Goal: Information Seeking & Learning: Learn about a topic

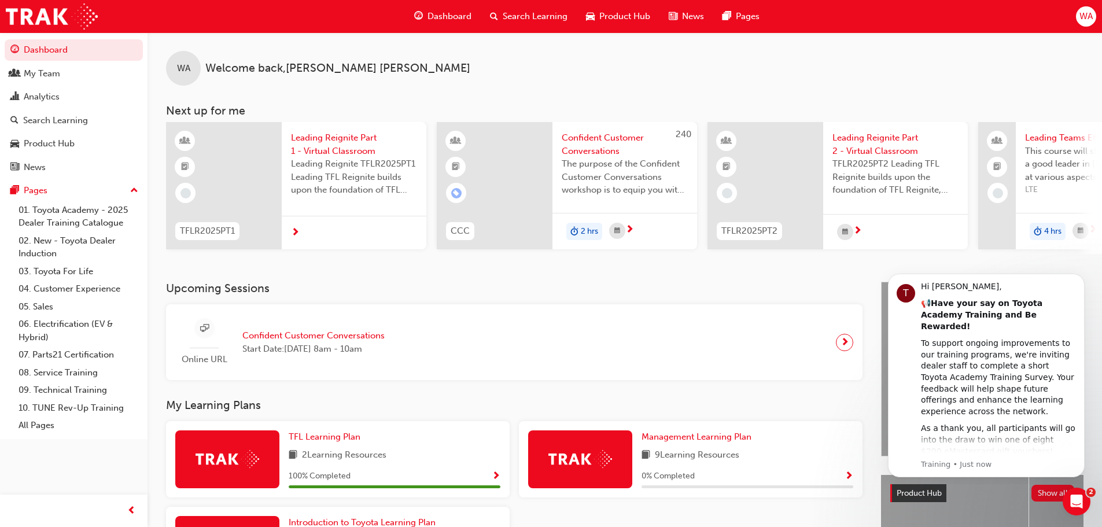
click at [528, 12] on span "Search Learning" at bounding box center [535, 16] width 65 height 13
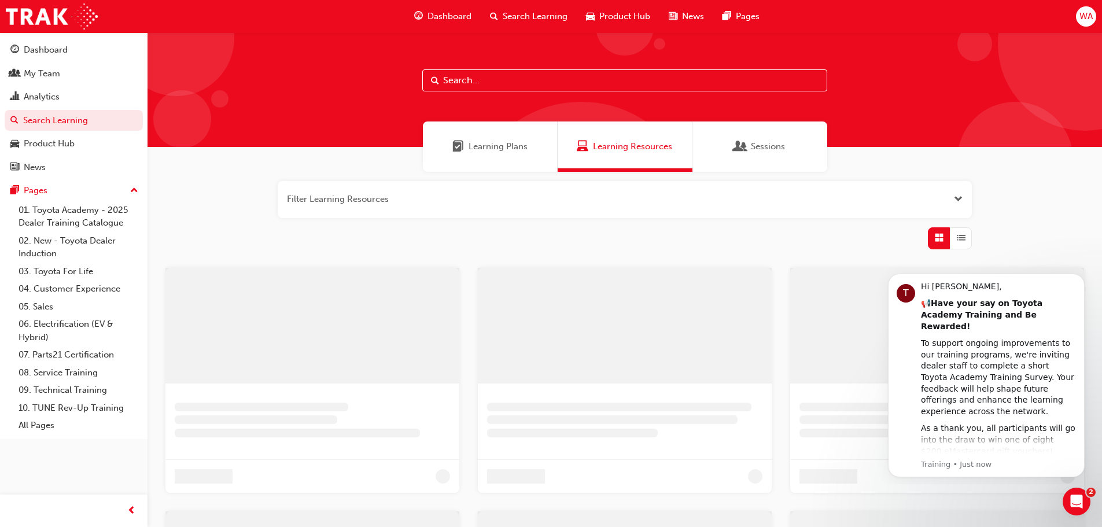
click at [518, 86] on input "text" at bounding box center [624, 80] width 405 height 22
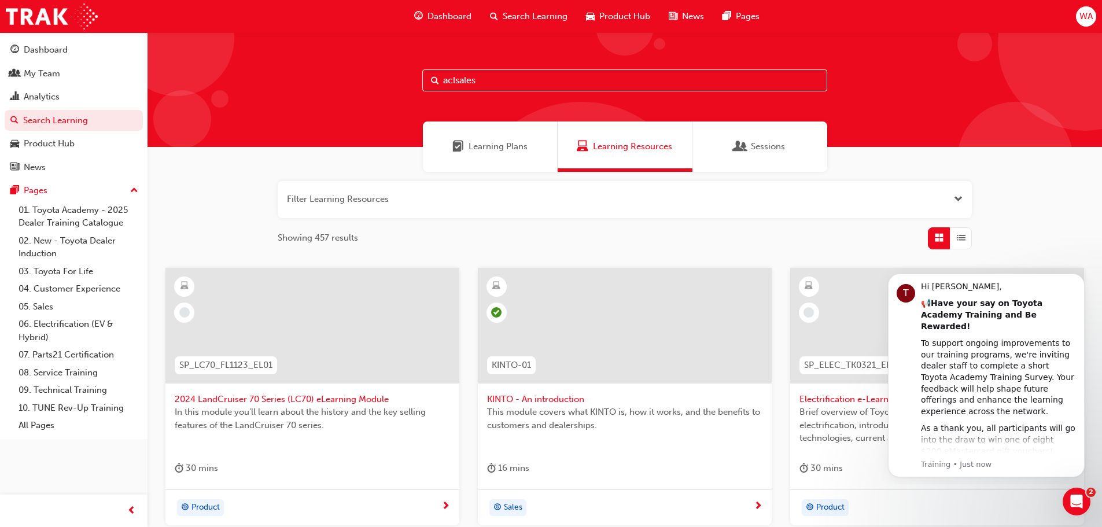
type input "aclsales"
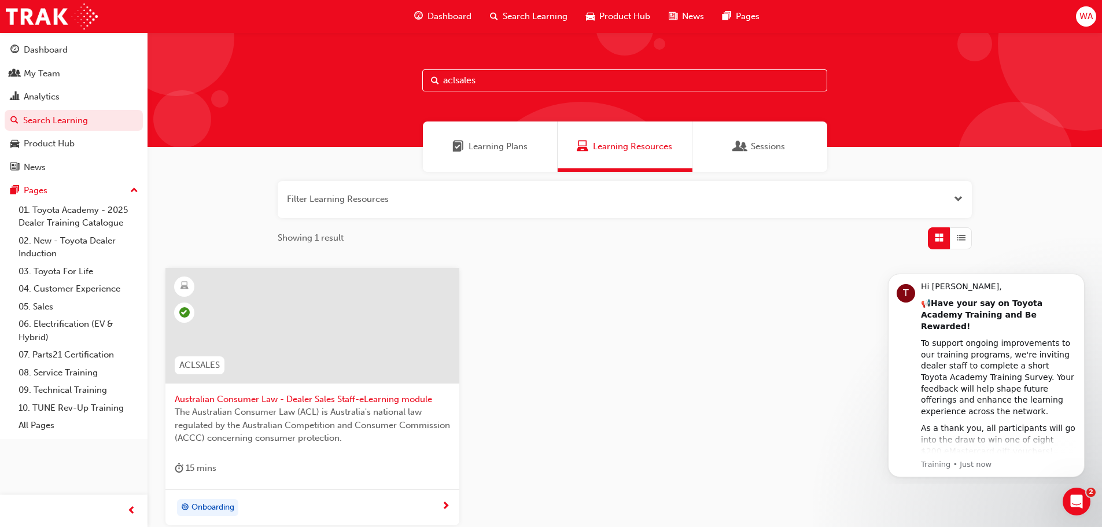
click at [353, 399] on span "Australian Consumer Law - Dealer Sales Staff-eLearning module" at bounding box center [312, 399] width 275 height 13
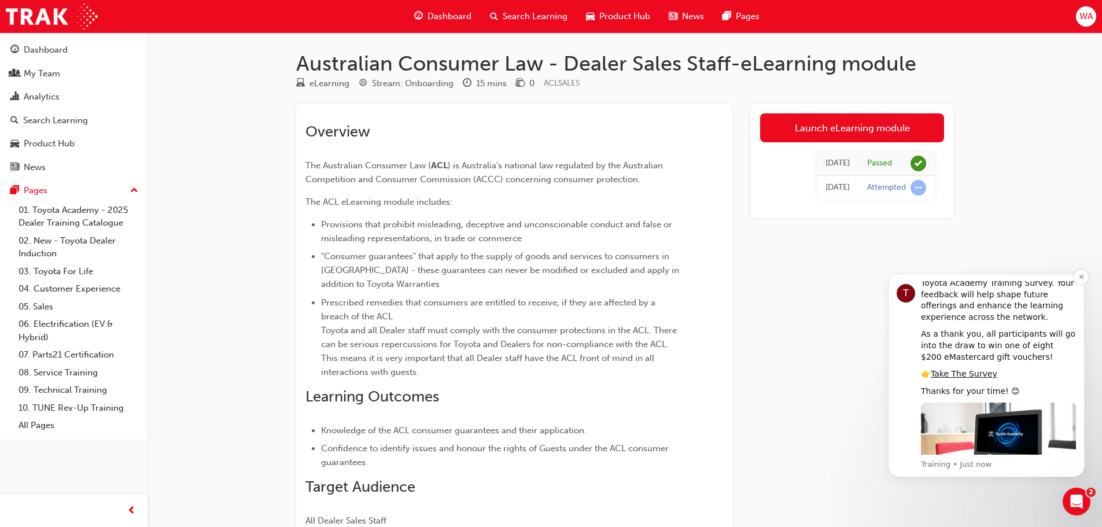
scroll to position [112, 0]
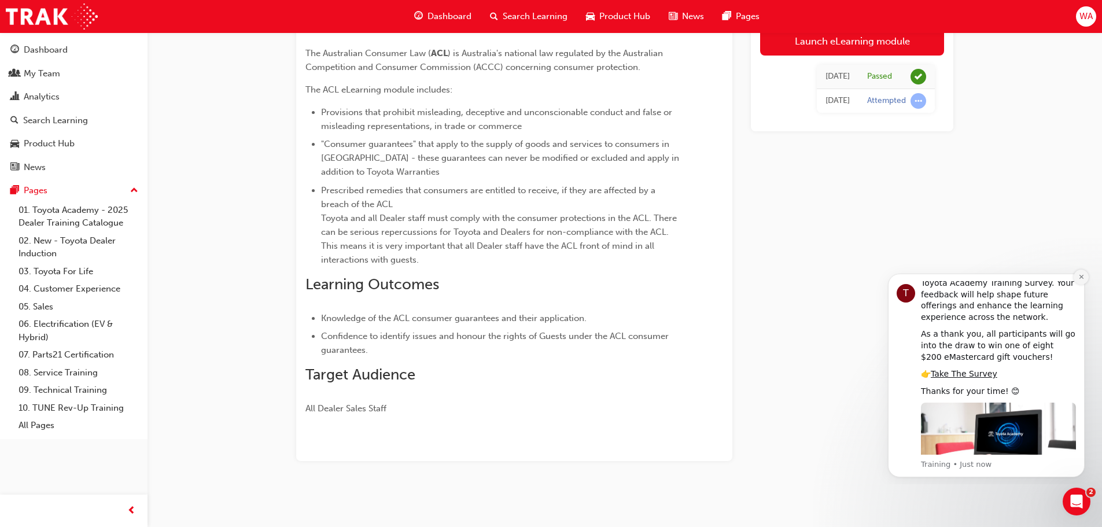
click at [1083, 278] on icon "Dismiss notification" at bounding box center [1081, 277] width 4 height 4
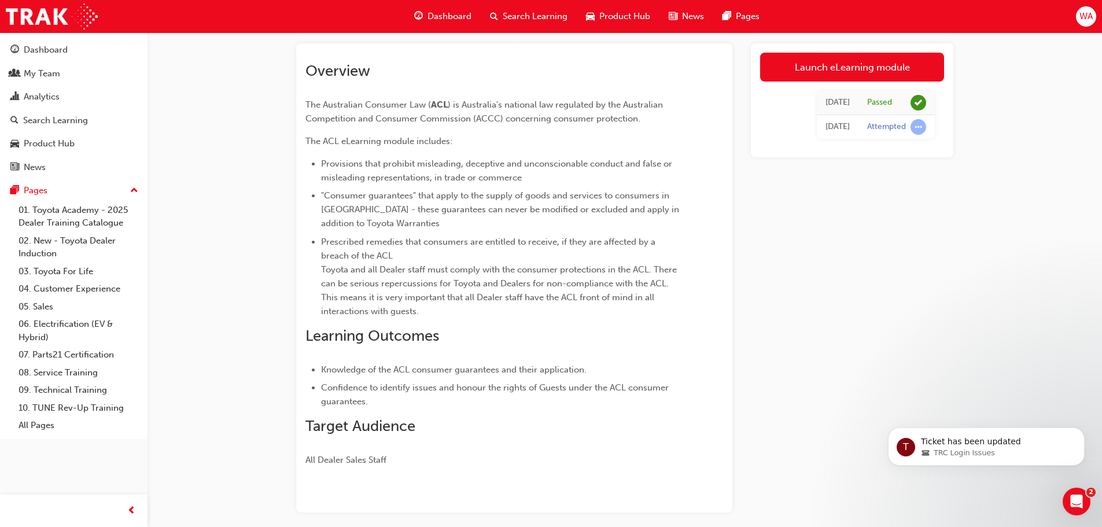
scroll to position [0, 0]
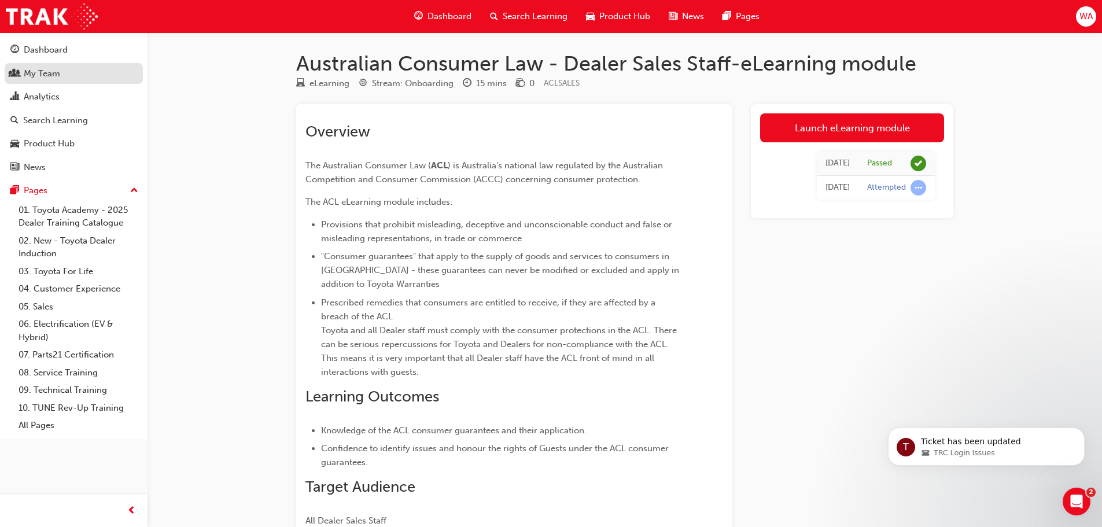
click at [64, 72] on div "My Team" at bounding box center [73, 74] width 127 height 14
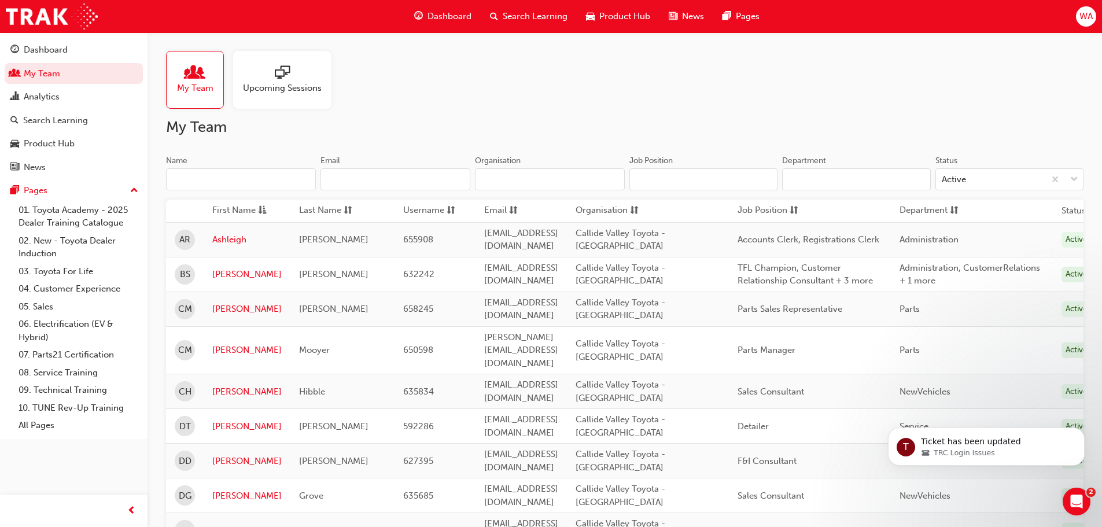
click at [529, 4] on div "Dashboard Search Learning Product Hub News Pages" at bounding box center [586, 16] width 373 height 33
click at [467, 13] on span "Dashboard" at bounding box center [449, 16] width 44 height 13
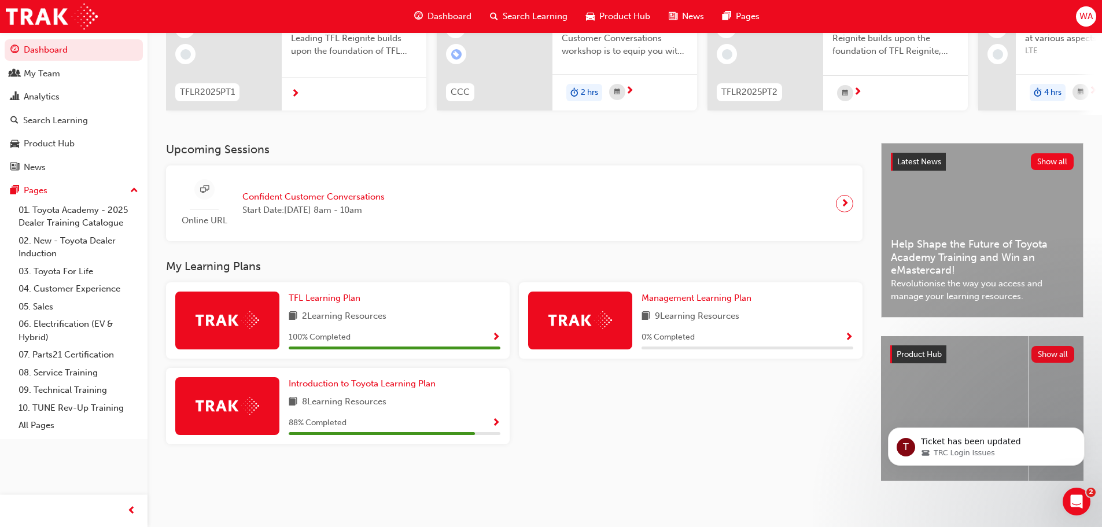
scroll to position [152, 0]
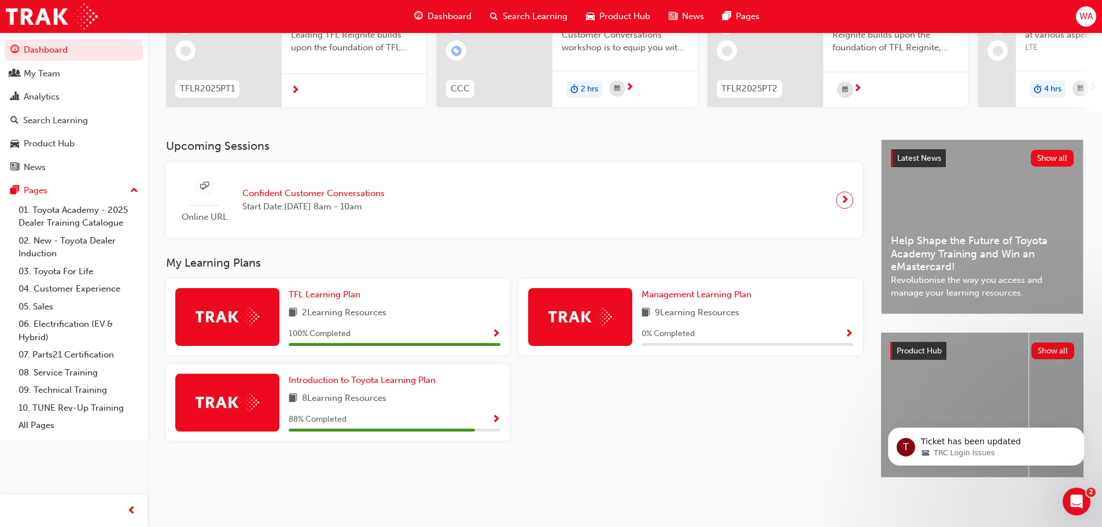
click at [401, 383] on div "Introduction to Toyota Learning Plan 8 Learning Resources 88 % Completed" at bounding box center [395, 403] width 212 height 58
click at [409, 376] on span "Introduction to Toyota Learning Plan" at bounding box center [362, 380] width 147 height 10
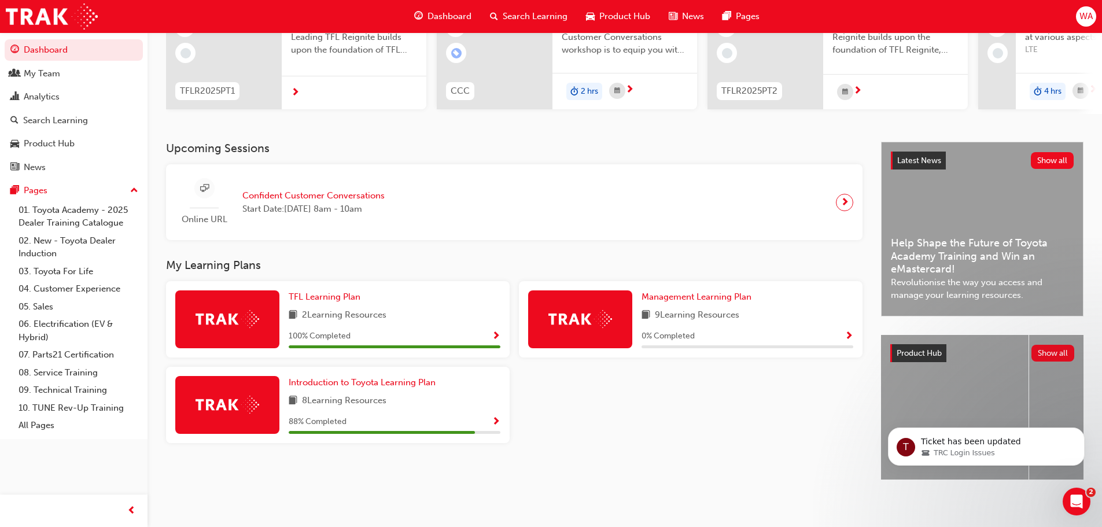
scroll to position [152, 0]
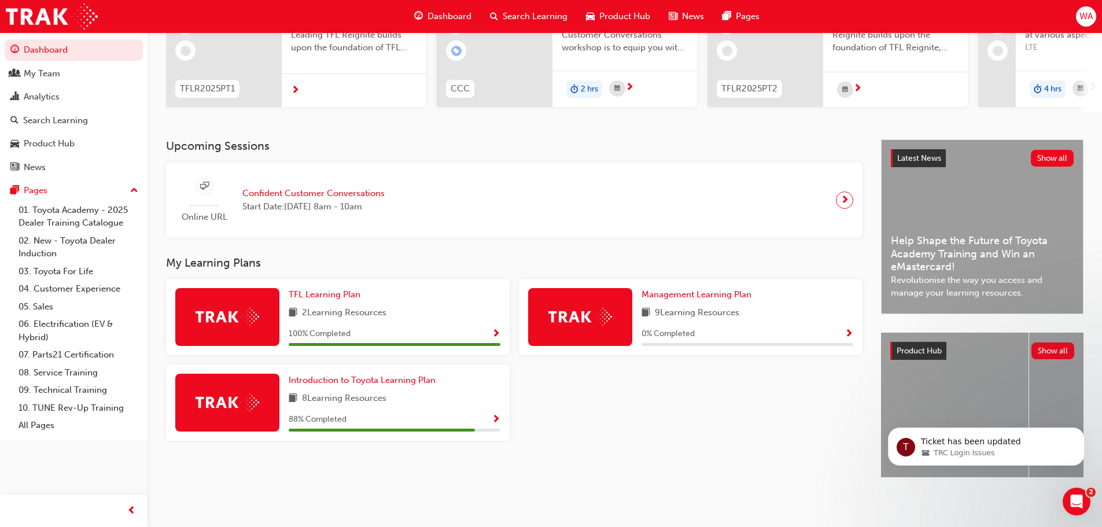
click at [665, 256] on h3 "My Learning Plans" at bounding box center [514, 262] width 696 height 13
click at [682, 289] on span "Management Learning Plan" at bounding box center [696, 294] width 110 height 10
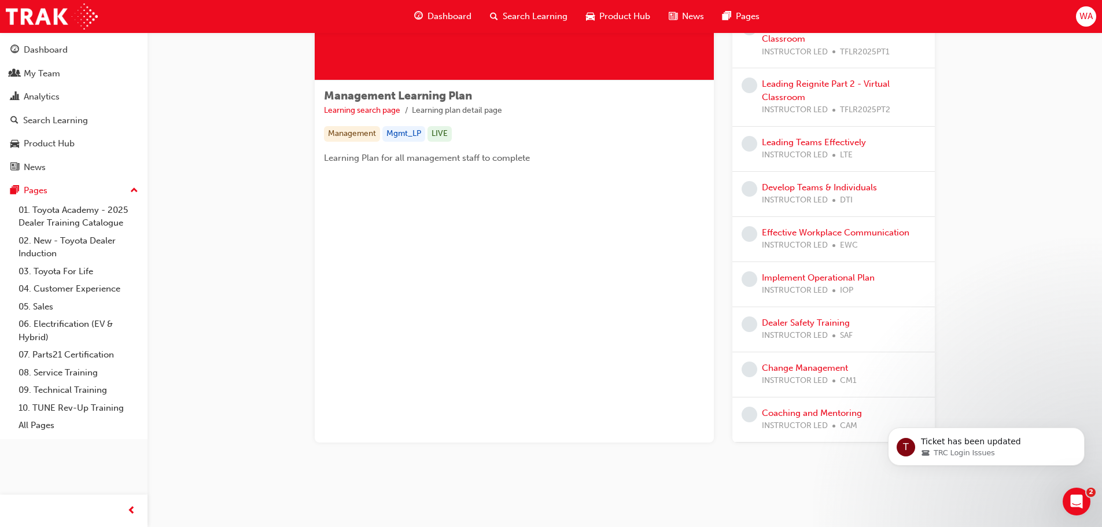
scroll to position [95, 0]
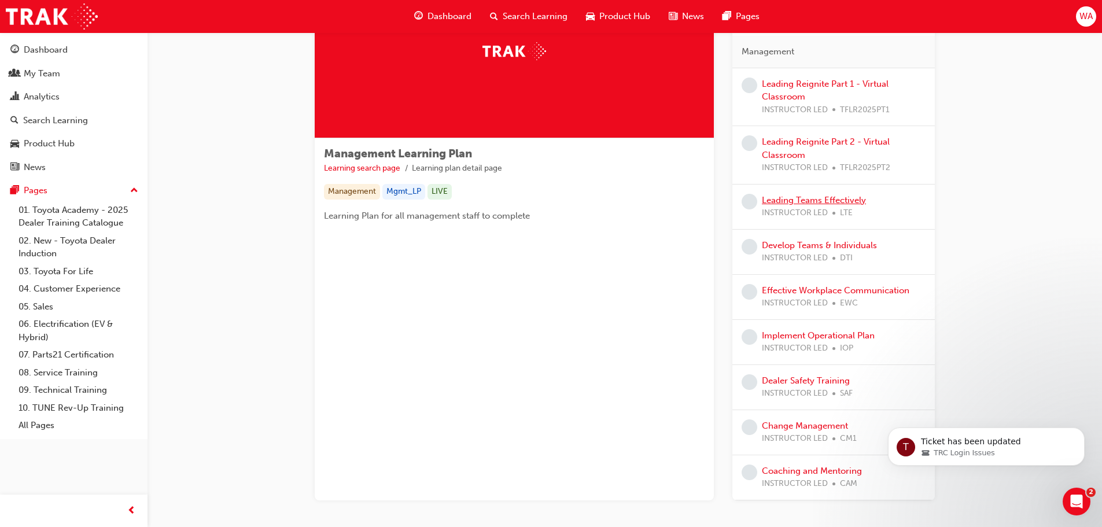
click at [805, 198] on link "Leading Teams Effectively" at bounding box center [814, 200] width 104 height 10
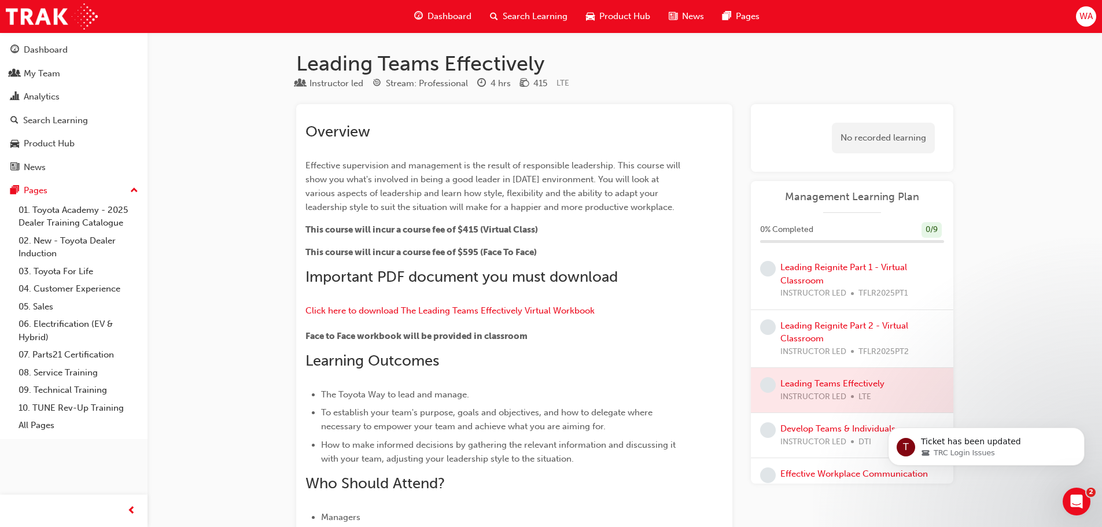
scroll to position [58, 0]
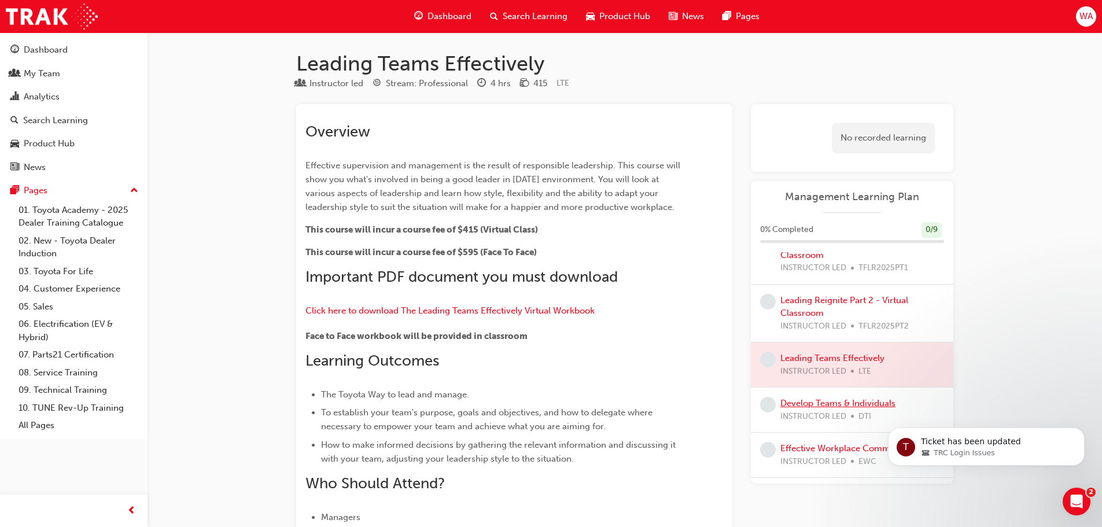
click at [820, 403] on link "Develop Teams & Individuals" at bounding box center [837, 403] width 115 height 10
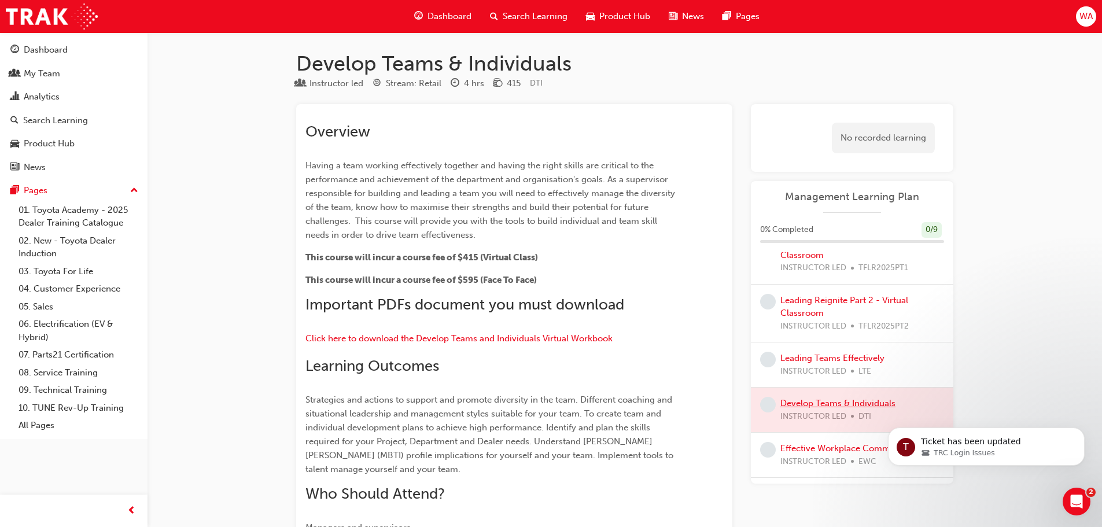
scroll to position [116, 0]
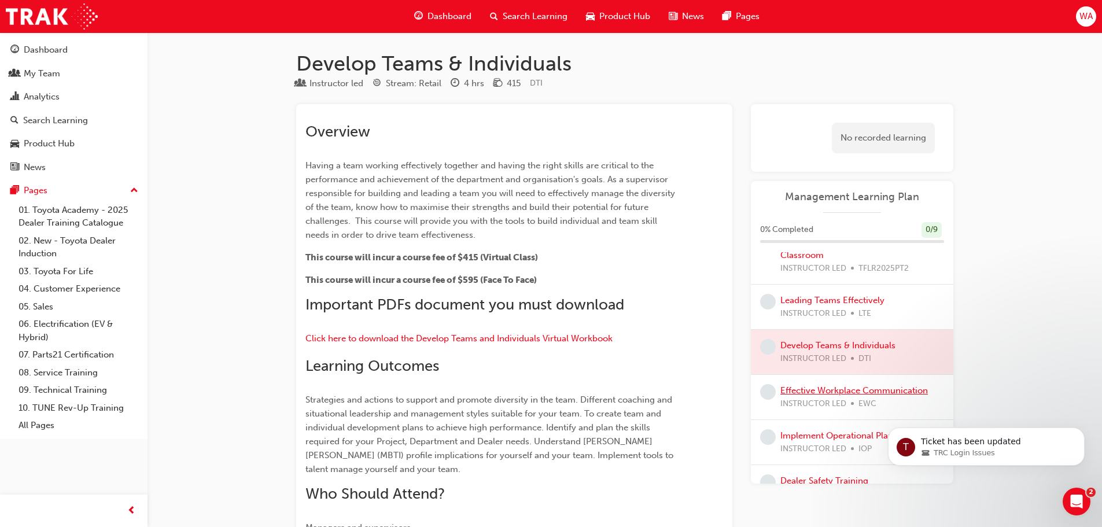
click at [826, 392] on link "Effective Workplace Communication" at bounding box center [853, 390] width 147 height 10
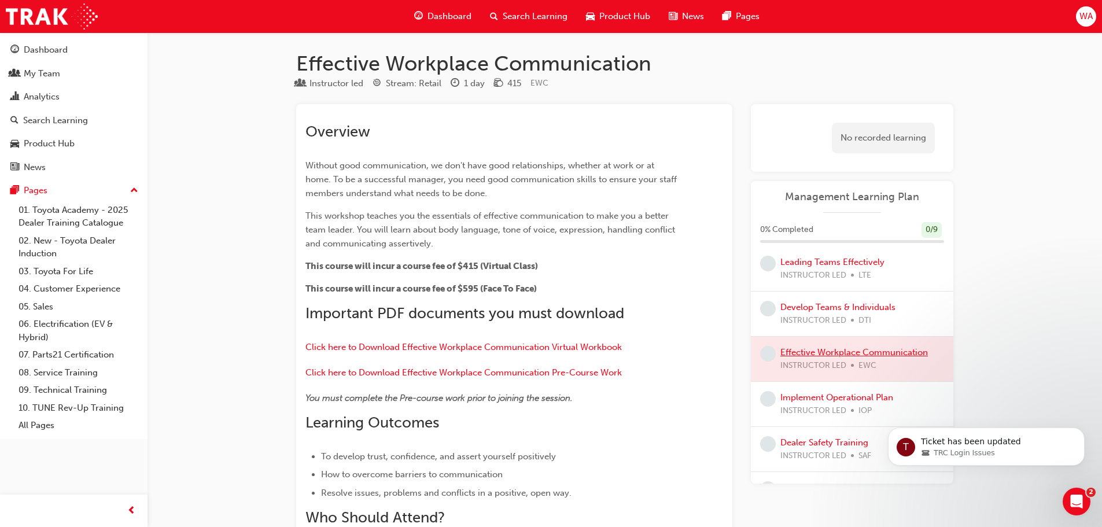
scroll to position [174, 0]
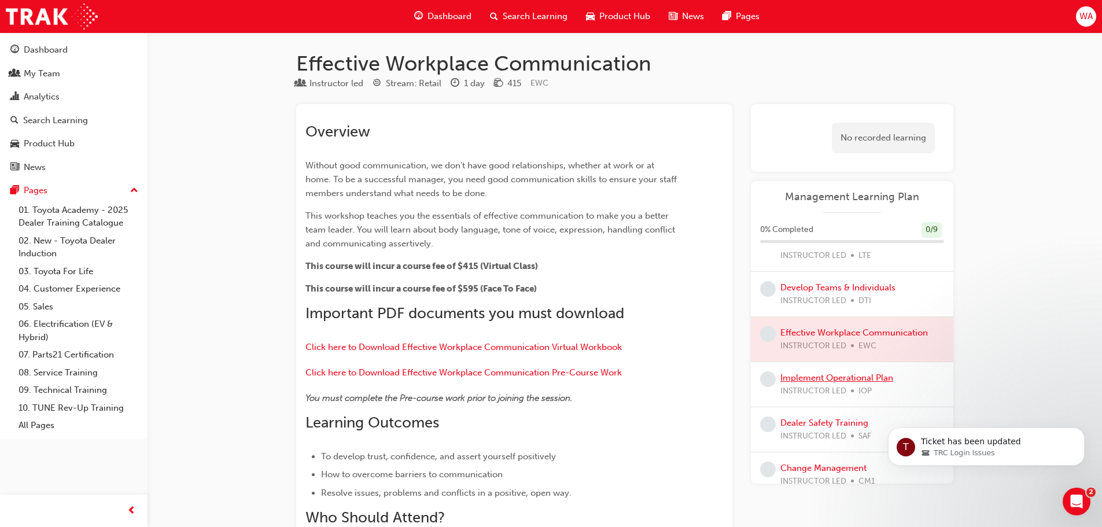
click at [823, 377] on link "Implement Operational Plan" at bounding box center [836, 377] width 113 height 10
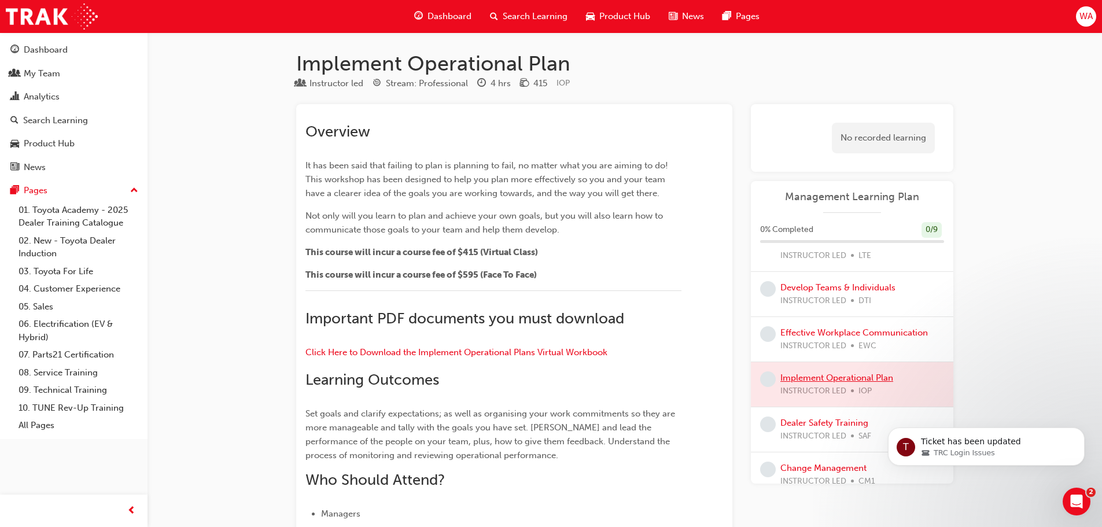
scroll to position [231, 0]
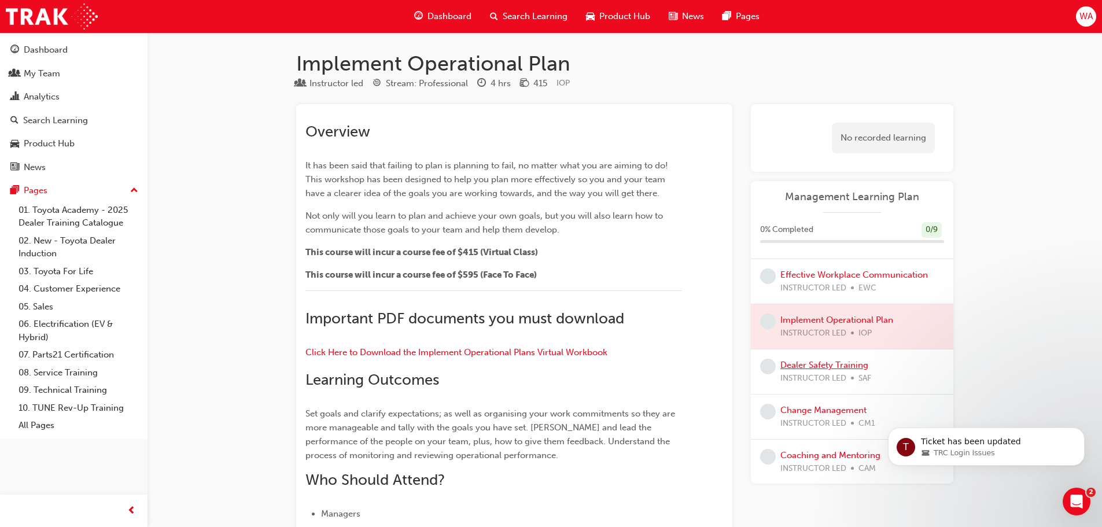
click at [817, 368] on link "Dealer Safety Training" at bounding box center [824, 365] width 88 height 10
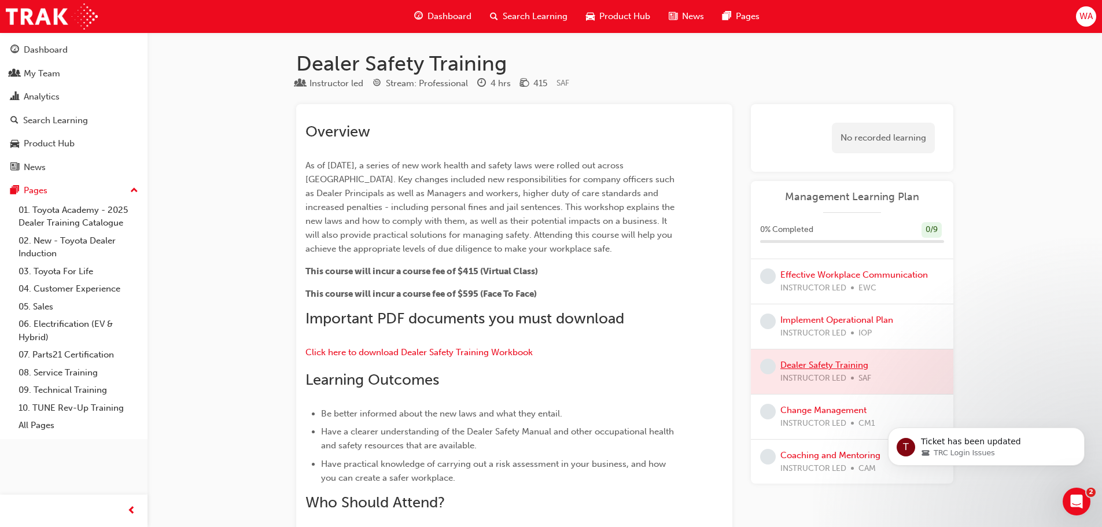
scroll to position [233, 0]
click at [823, 405] on link "Change Management" at bounding box center [823, 409] width 86 height 10
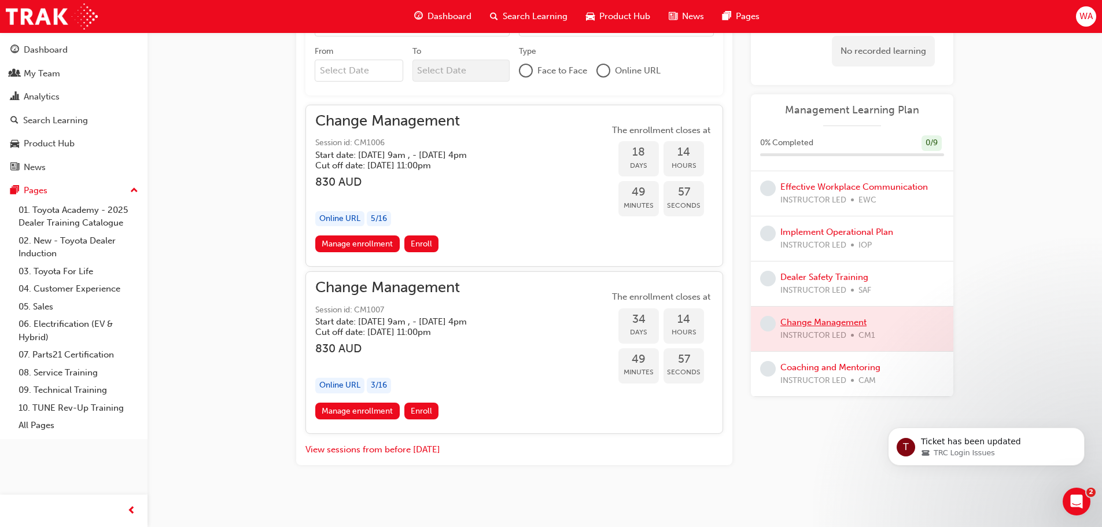
scroll to position [712, 0]
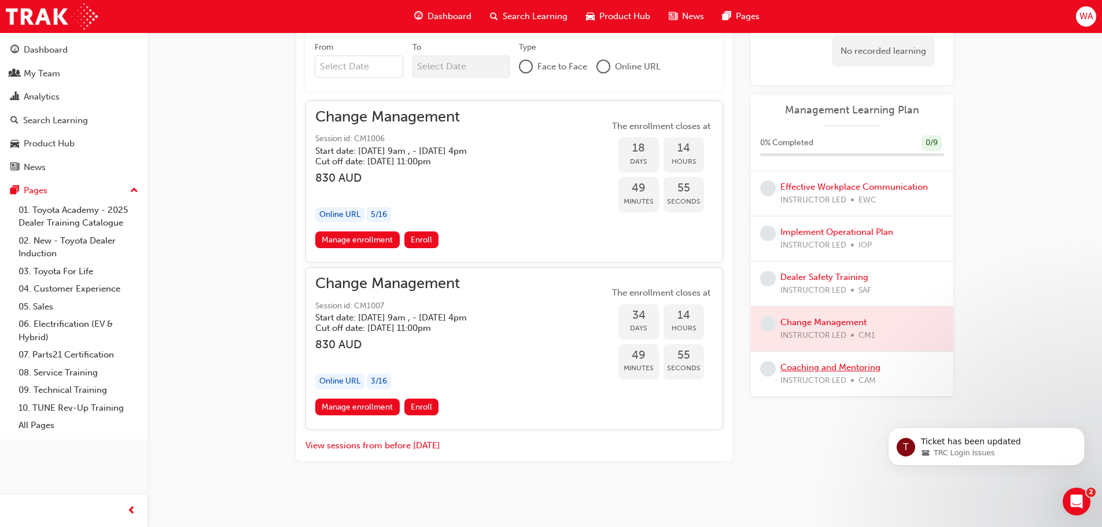
click at [834, 366] on link "Coaching and Mentoring" at bounding box center [830, 367] width 100 height 10
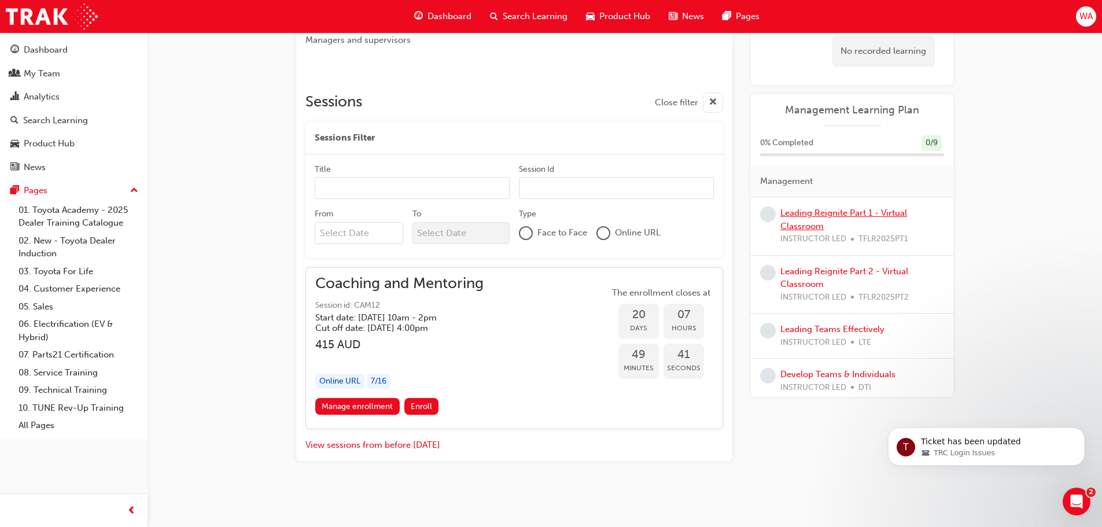
click at [859, 214] on link "Leading Reignite Part 1 - Virtual Classroom" at bounding box center [843, 220] width 127 height 24
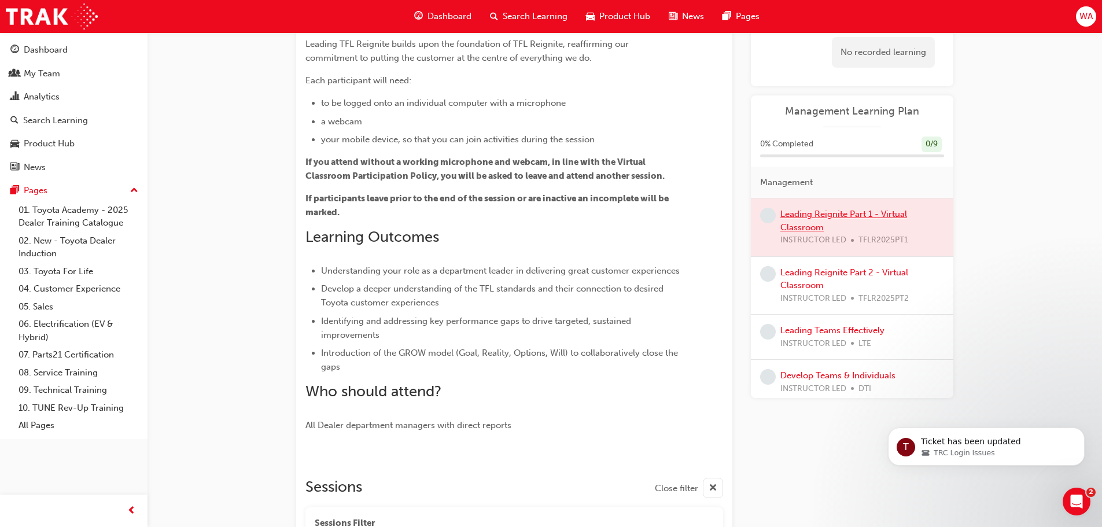
scroll to position [116, 0]
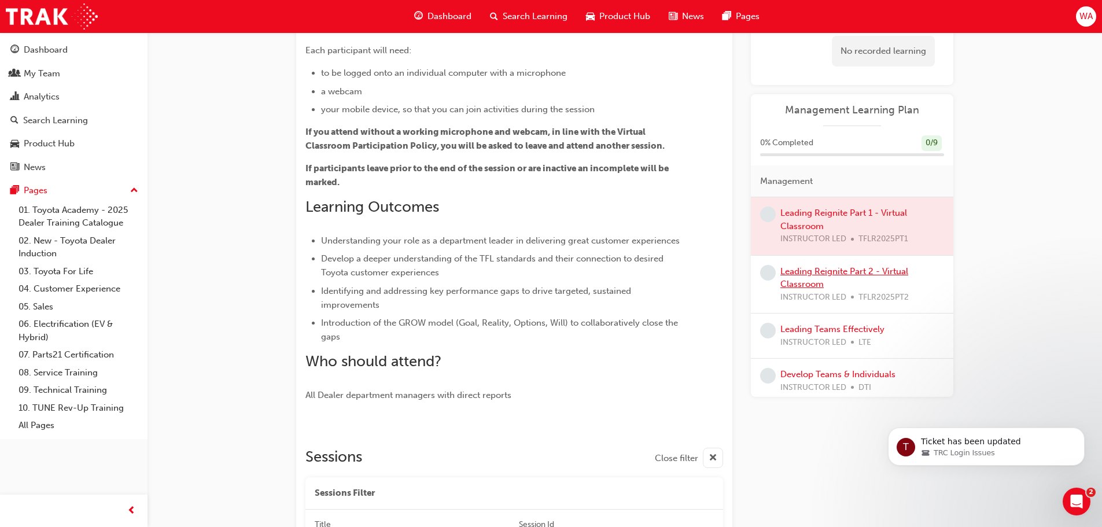
click at [840, 274] on link "Leading Reignite Part 2 - Virtual Classroom" at bounding box center [844, 278] width 128 height 24
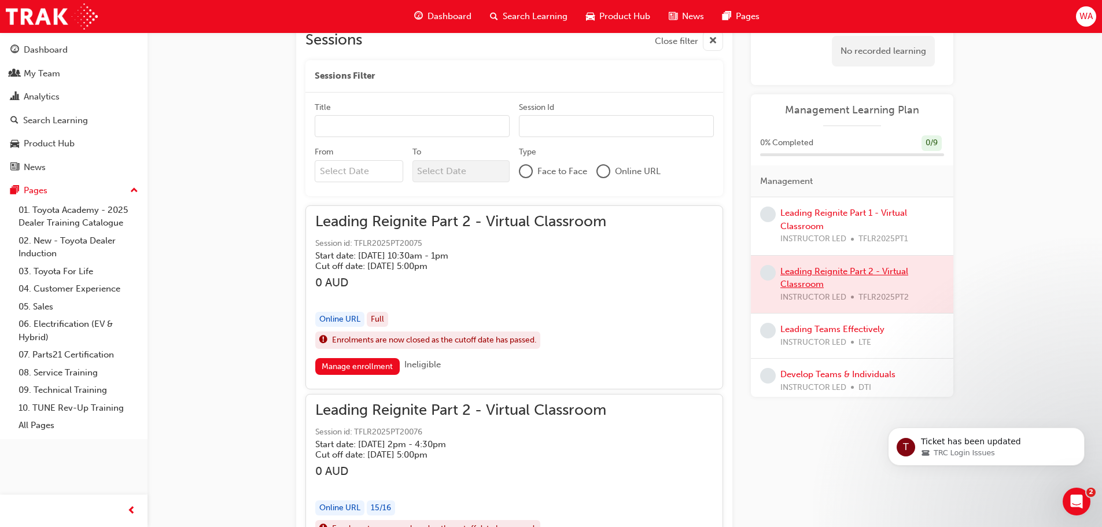
scroll to position [752, 0]
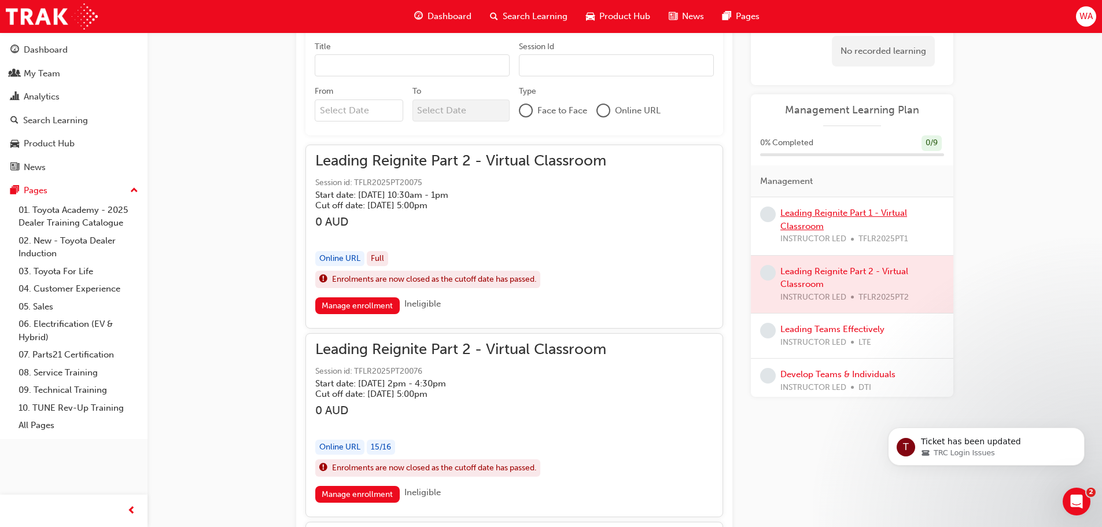
click at [828, 212] on link "Leading Reignite Part 1 - Virtual Classroom" at bounding box center [843, 220] width 127 height 24
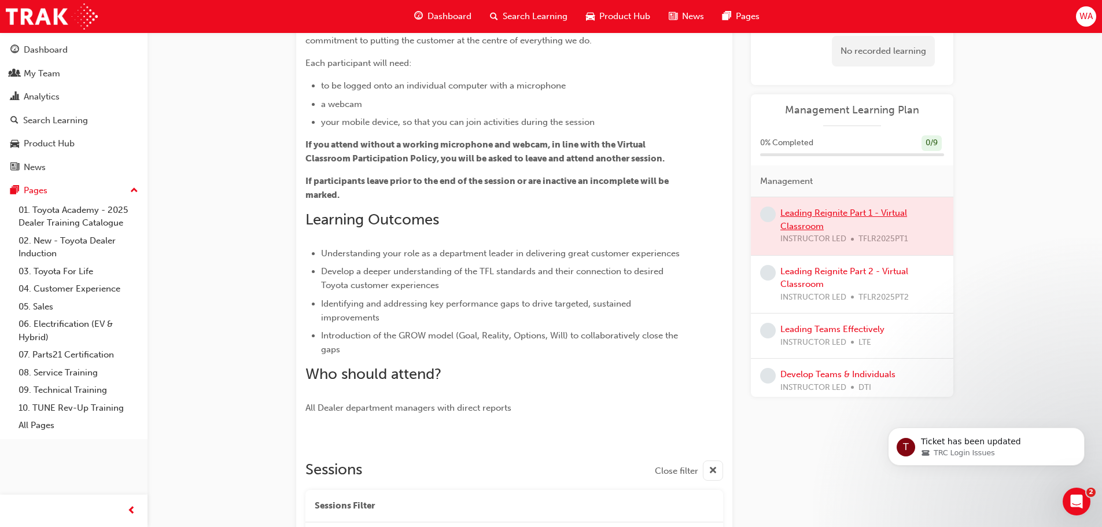
scroll to position [334, 0]
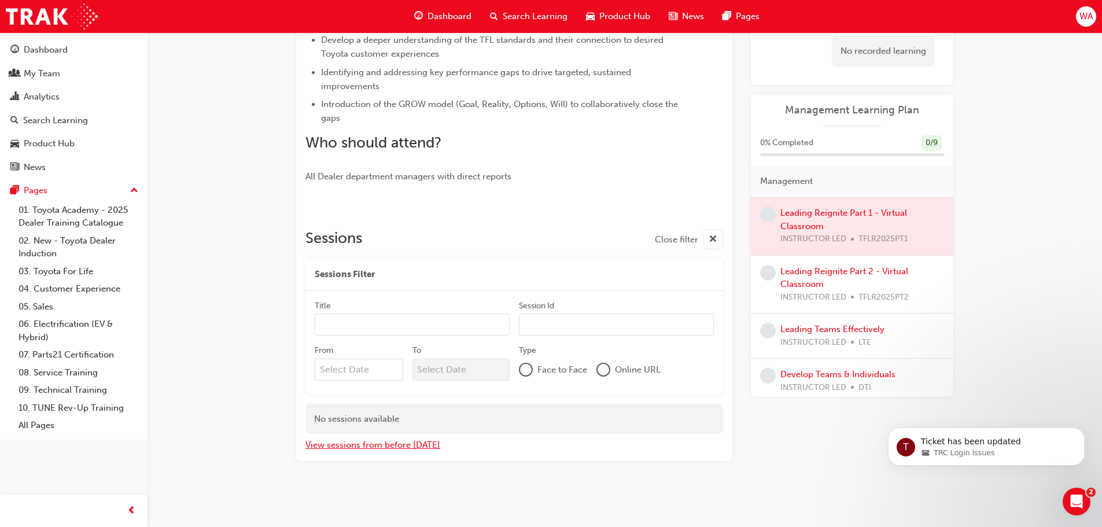
click at [396, 445] on button "View sessions from before [DATE]" at bounding box center [372, 444] width 135 height 13
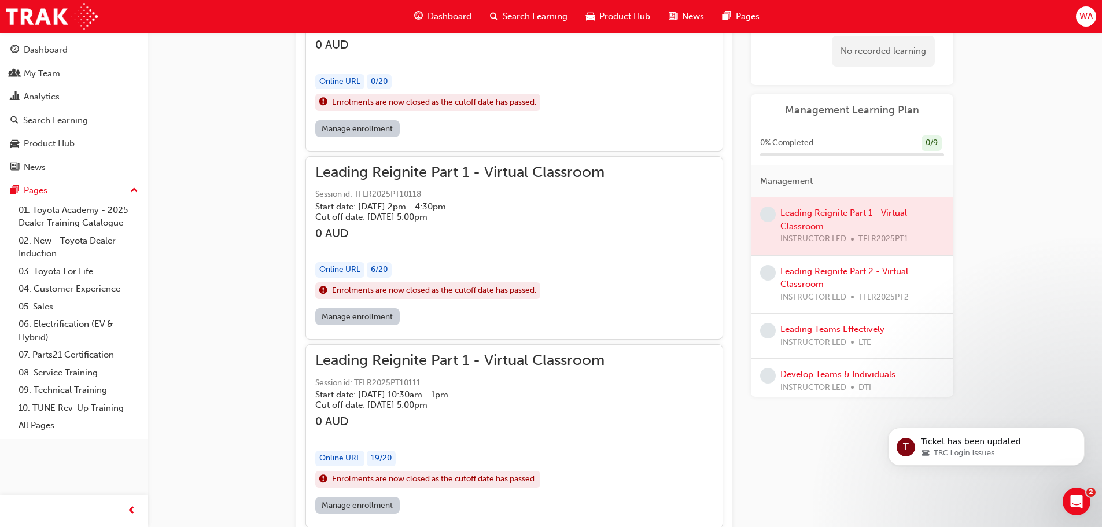
scroll to position [21172, 0]
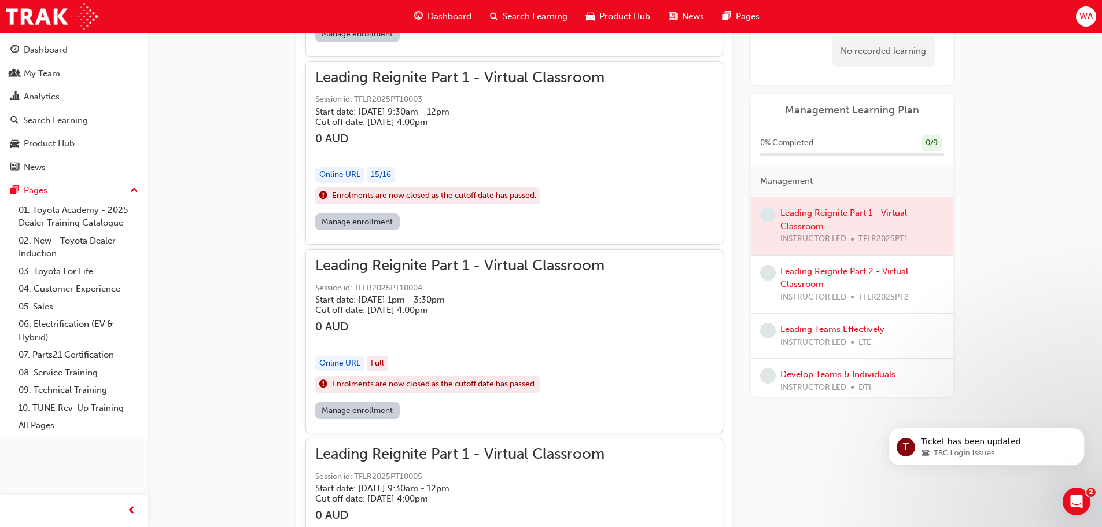
scroll to position [575, 0]
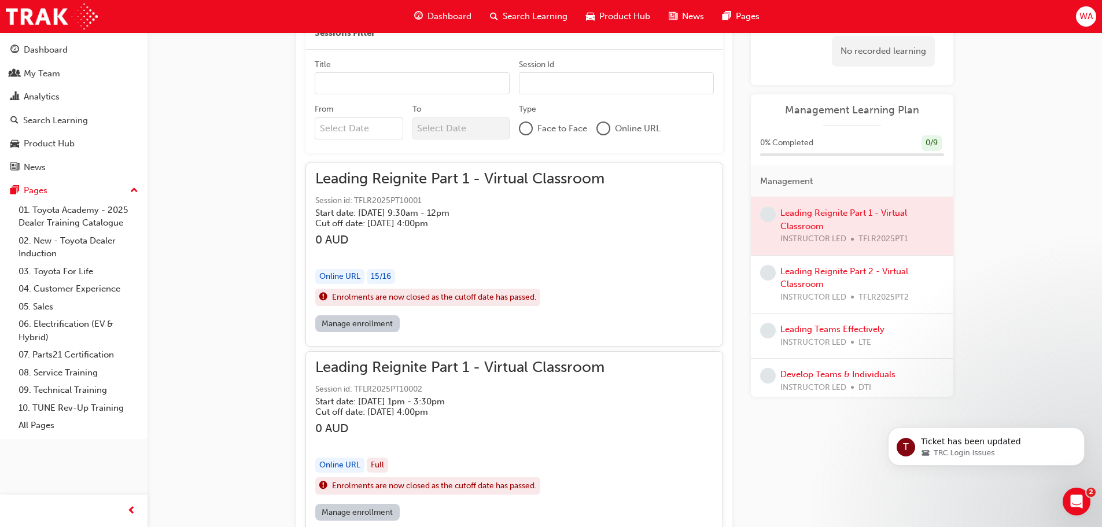
click at [978, 447] on p "Ticket has been updated" at bounding box center [995, 442] width 149 height 12
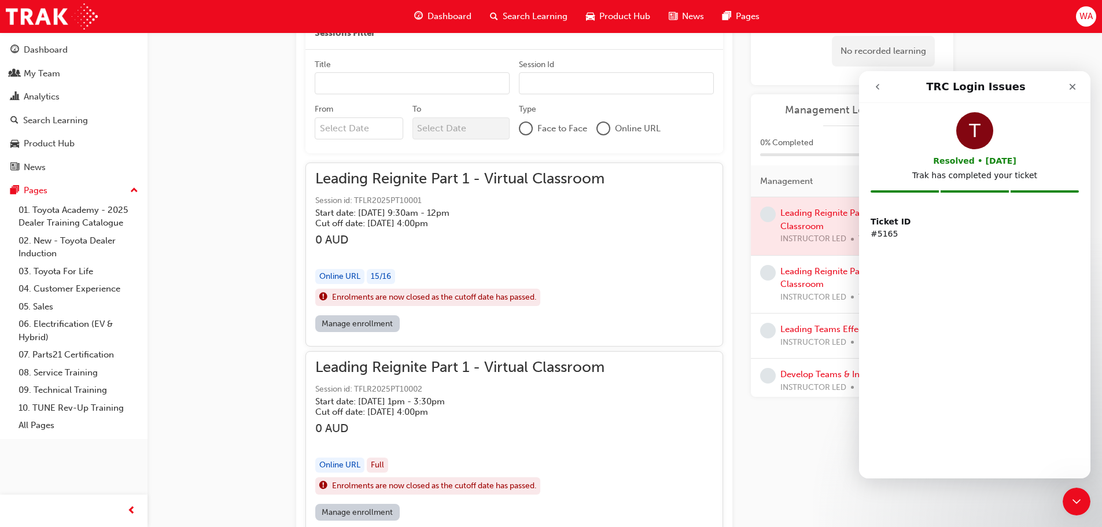
scroll to position [0, 0]
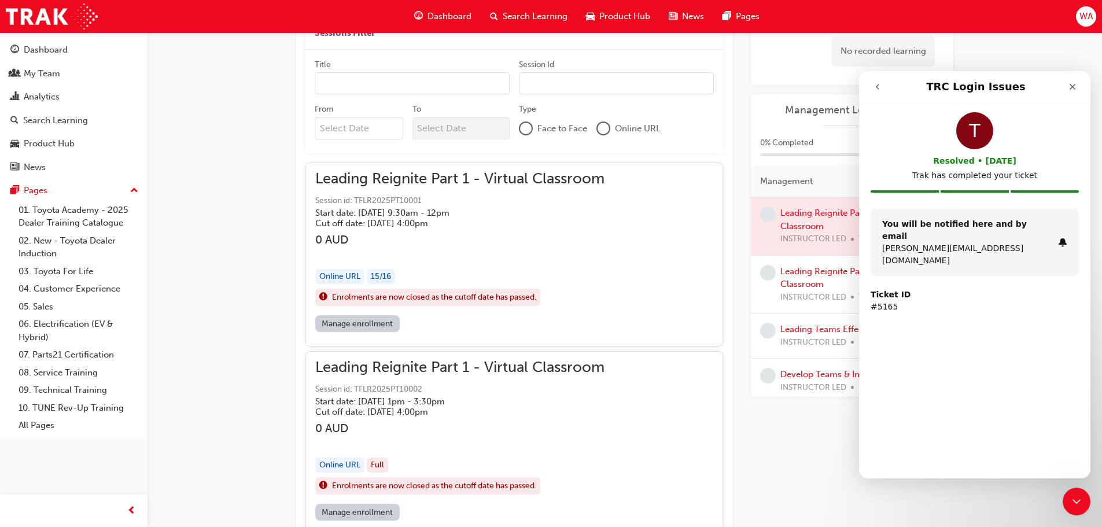
click at [950, 367] on div "T Resolved • [DATE] Trak has completed your ticket You will be notified here an…" at bounding box center [974, 261] width 231 height 316
click at [1073, 90] on icon "Close" at bounding box center [1072, 86] width 9 height 9
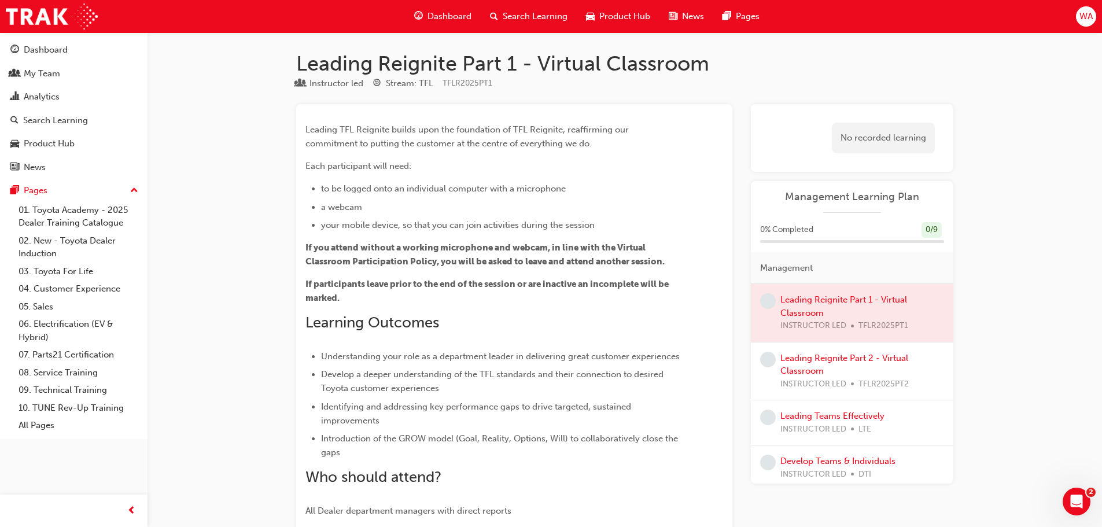
click at [437, 13] on span "Dashboard" at bounding box center [449, 16] width 44 height 13
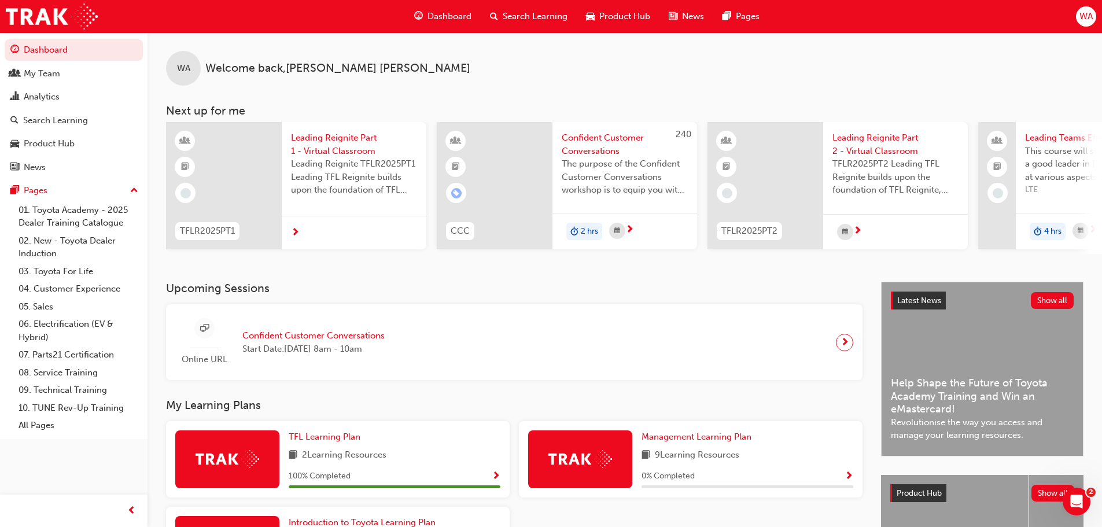
click at [1087, 13] on span "WA" at bounding box center [1085, 16] width 13 height 13
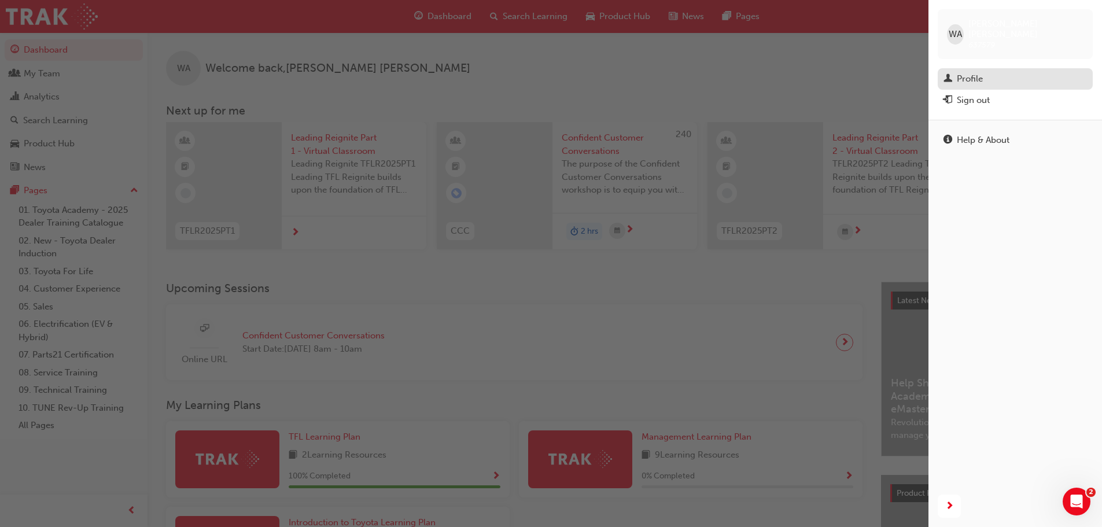
click at [975, 72] on div "Profile" at bounding box center [970, 78] width 26 height 13
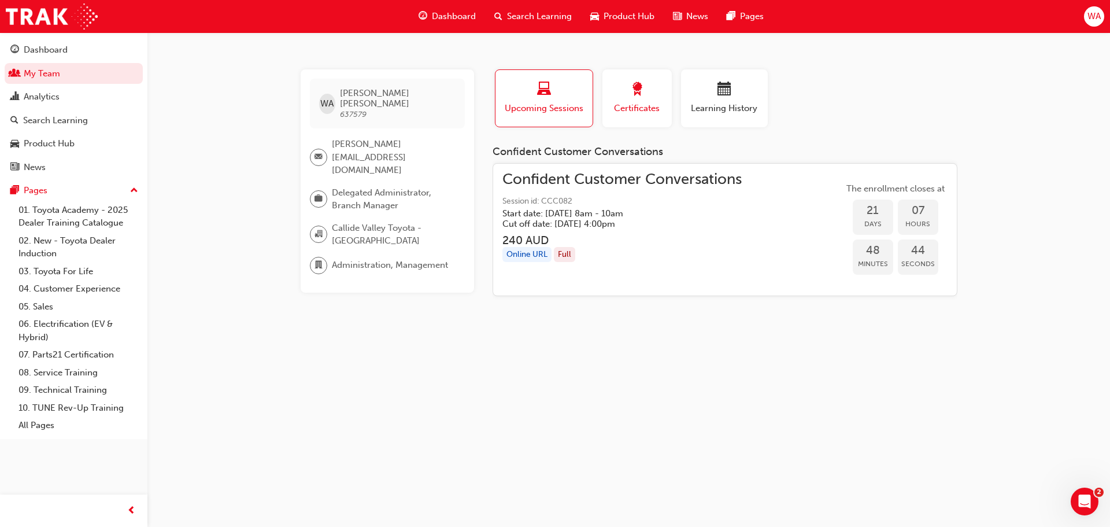
click at [630, 92] on span "award-icon" at bounding box center [637, 90] width 14 height 16
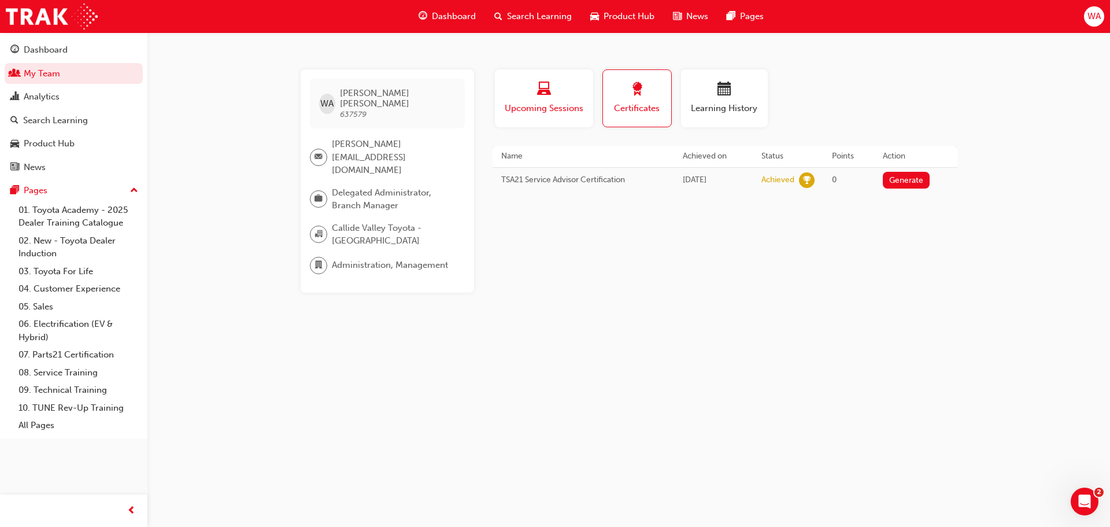
click at [530, 88] on div "button" at bounding box center [544, 91] width 81 height 18
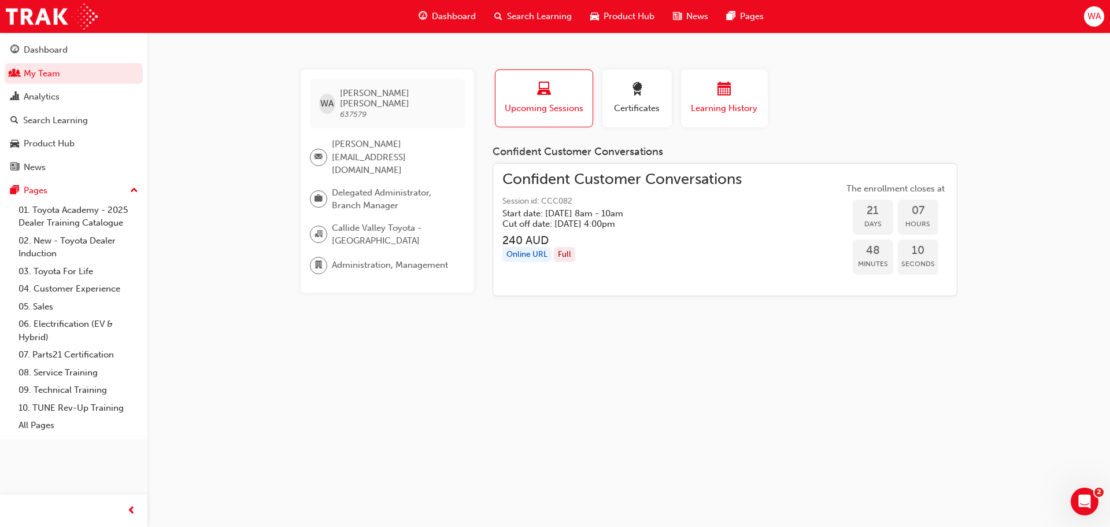
click at [704, 88] on div "button" at bounding box center [724, 91] width 69 height 18
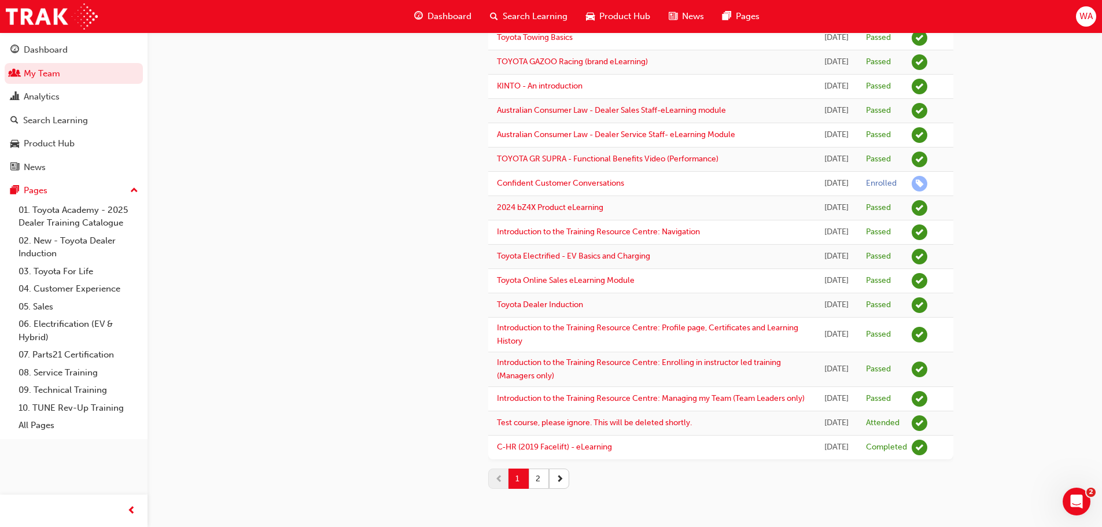
scroll to position [1286, 0]
click at [540, 475] on button "2" at bounding box center [539, 478] width 20 height 20
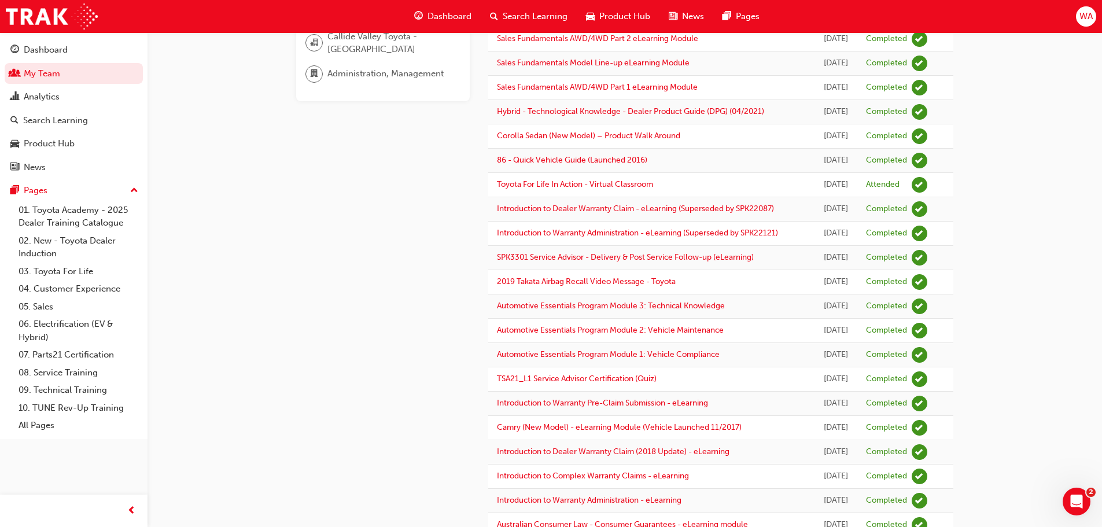
scroll to position [0, 0]
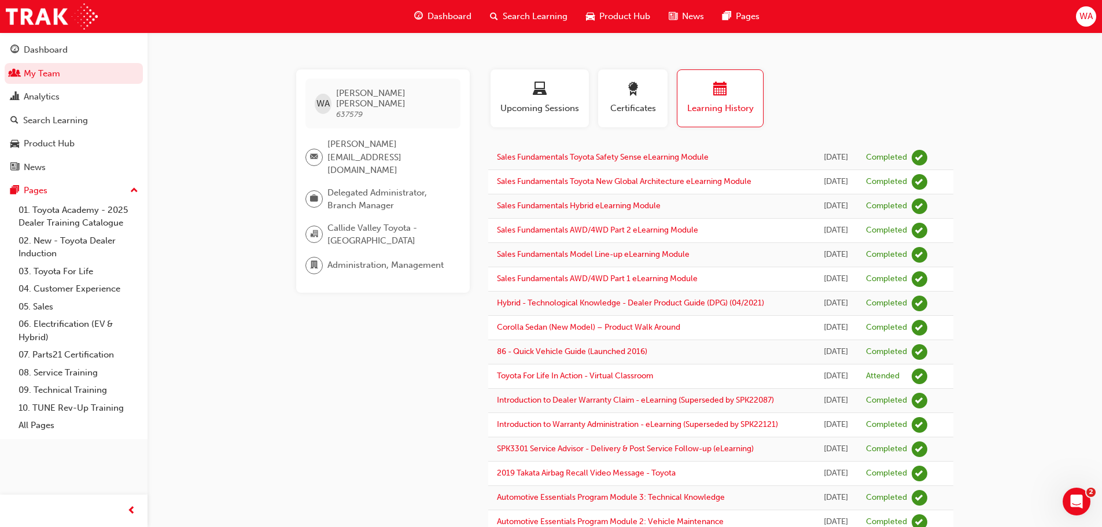
click at [534, 16] on span "Search Learning" at bounding box center [535, 16] width 65 height 13
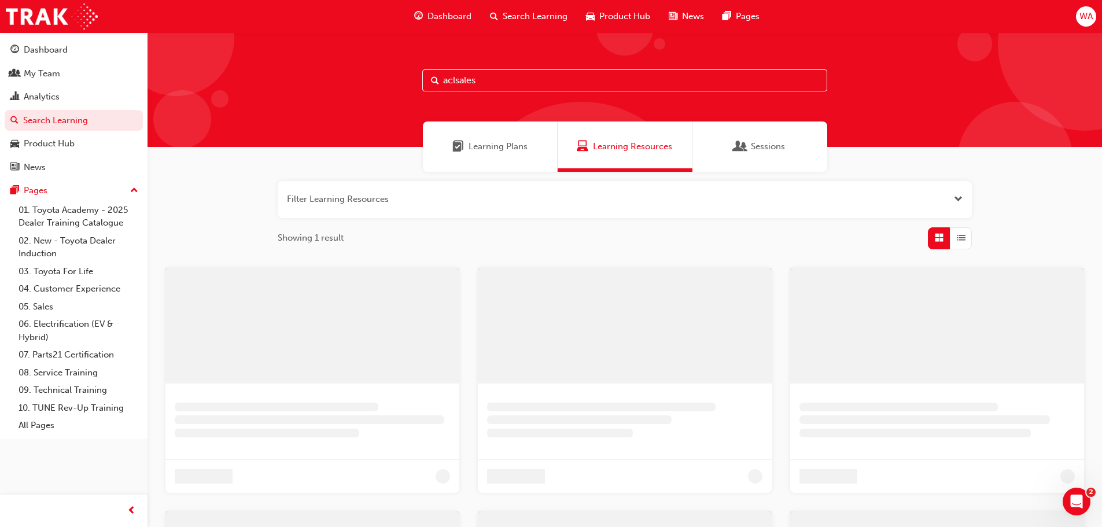
click at [481, 139] on div "Learning Plans" at bounding box center [490, 146] width 135 height 50
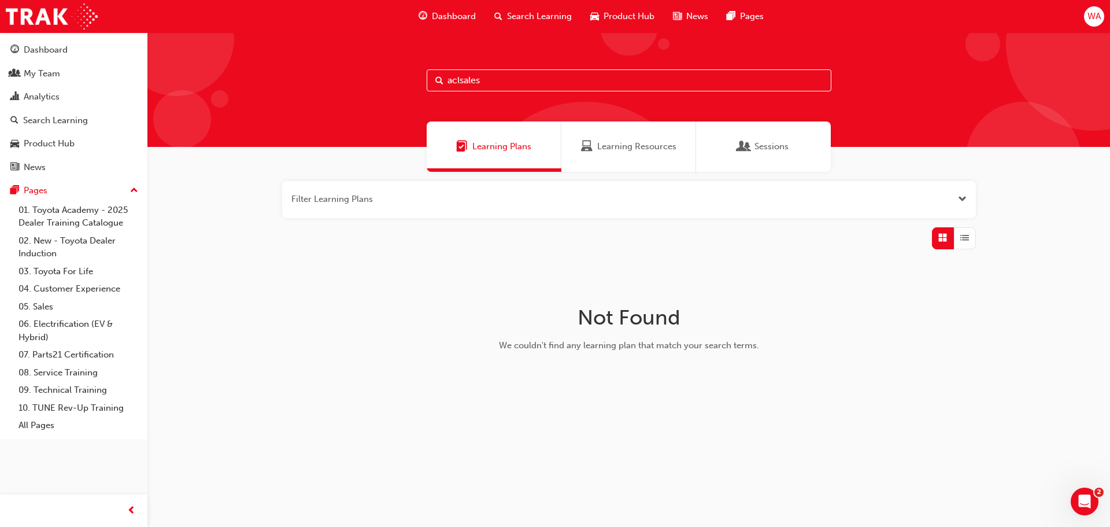
click at [506, 145] on span "Learning Plans" at bounding box center [502, 146] width 59 height 13
click at [620, 139] on div "Learning Resources" at bounding box center [629, 146] width 135 height 50
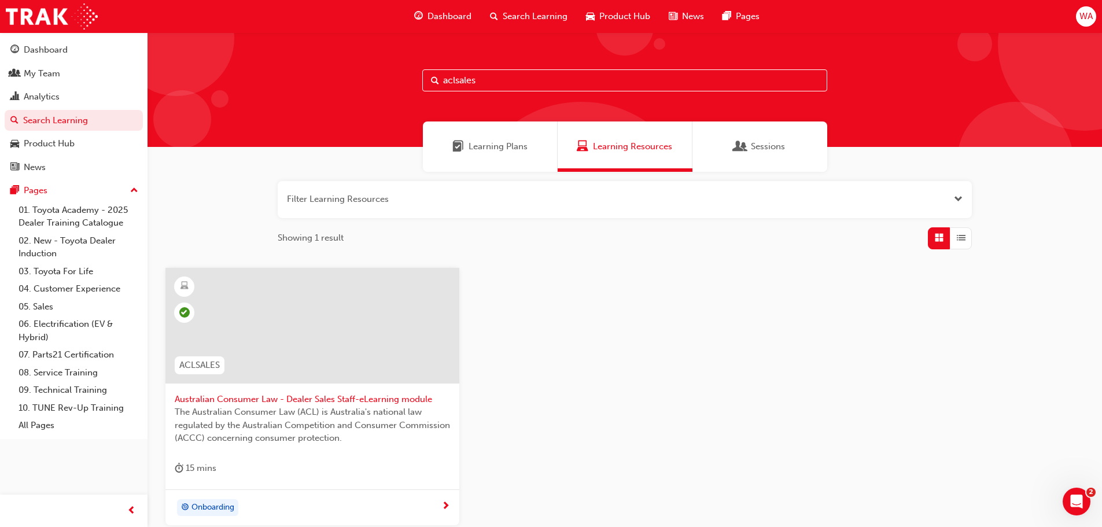
click at [507, 135] on div "Learning Plans" at bounding box center [490, 146] width 135 height 50
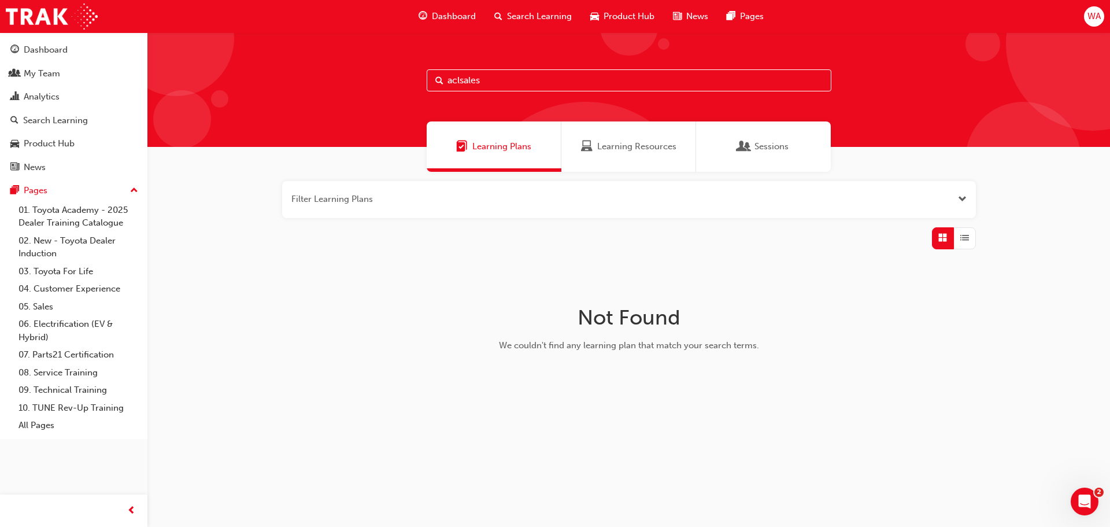
drag, startPoint x: 515, startPoint y: 84, endPoint x: 405, endPoint y: 79, distance: 110.6
click at [405, 79] on div "aclsales" at bounding box center [628, 89] width 963 height 115
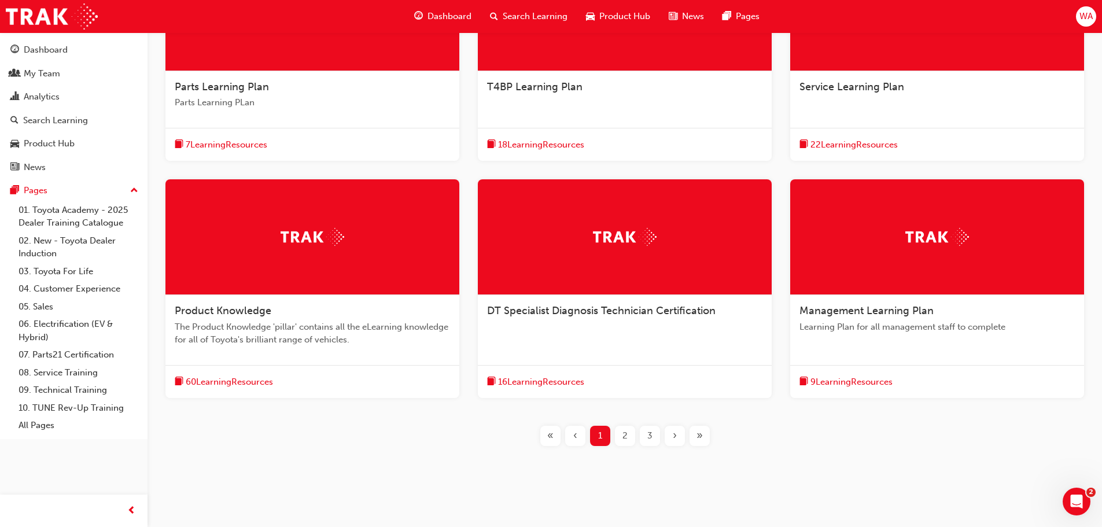
scroll to position [325, 0]
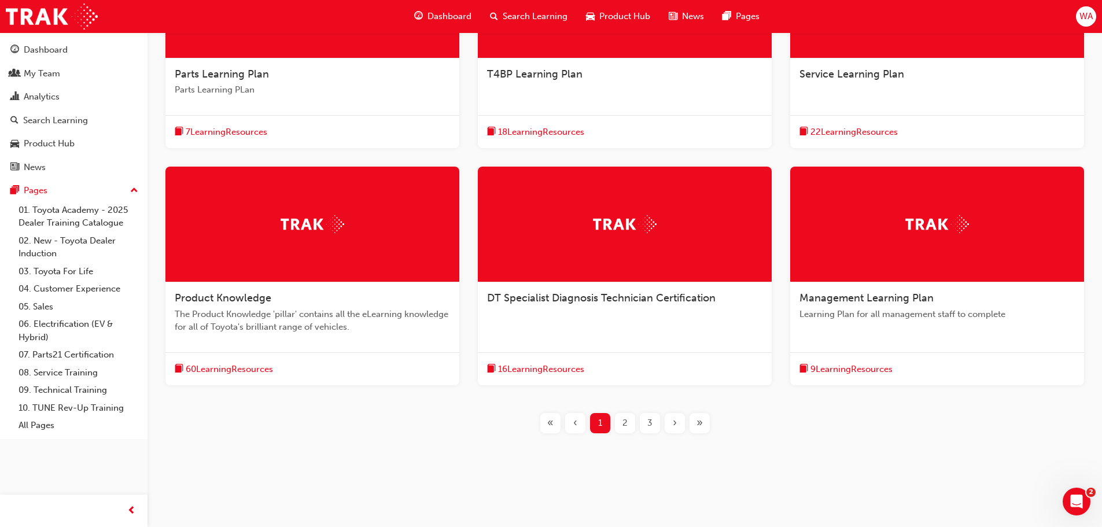
click at [231, 312] on span "The Product Knowledge 'pillar' contains all the eLearning knowledge for all of …" at bounding box center [312, 321] width 275 height 26
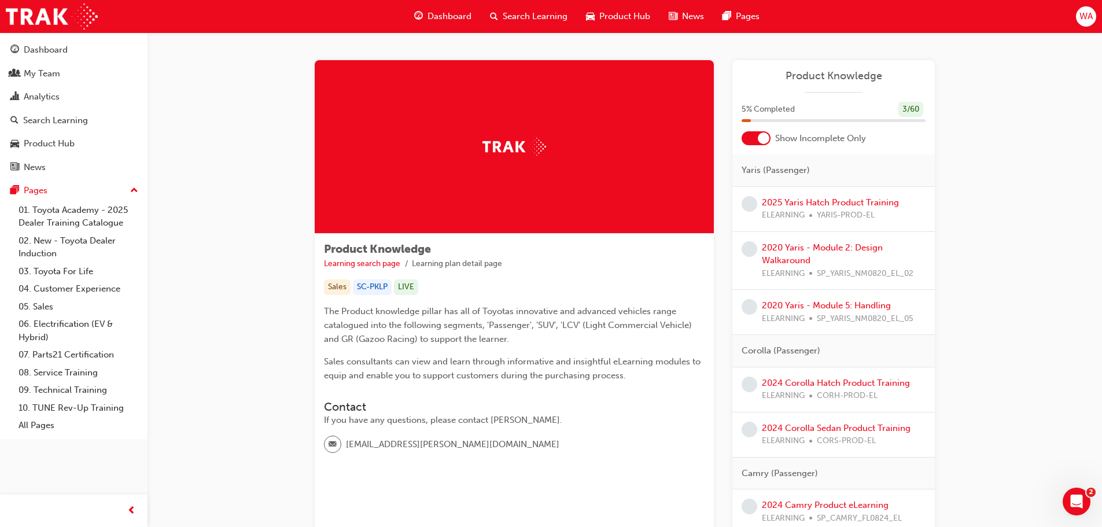
scroll to position [58, 0]
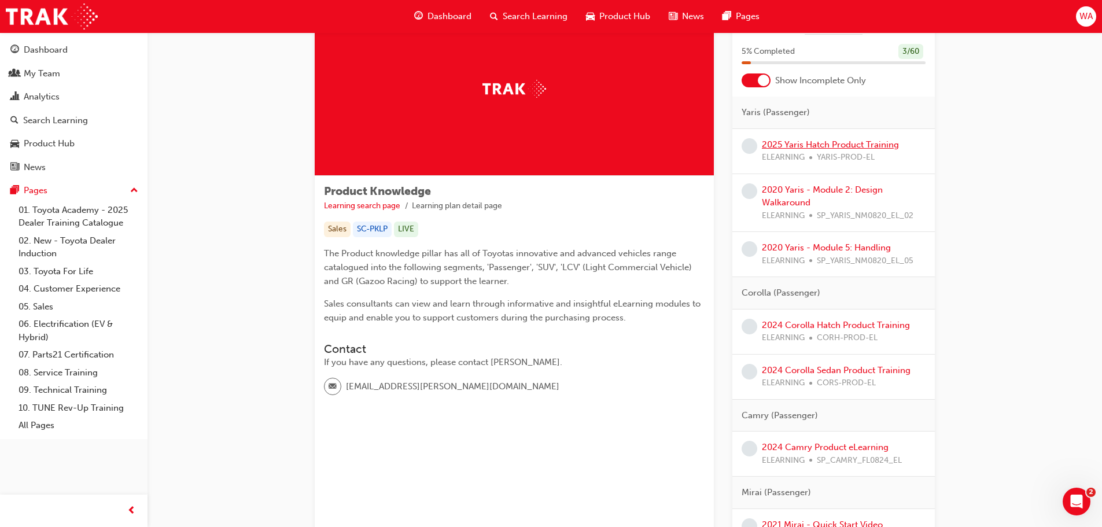
click at [832, 142] on link "2025 Yaris Hatch Product Training" at bounding box center [830, 144] width 137 height 10
